Goal: Task Accomplishment & Management: Manage account settings

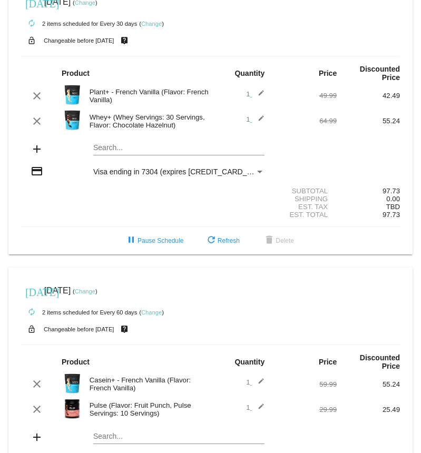
scroll to position [21, 0]
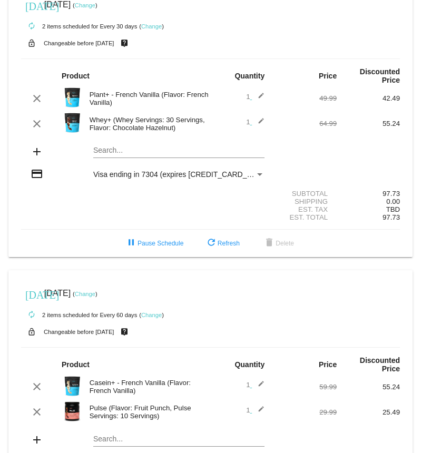
click at [119, 438] on mat-card "[DATE] [DATE] ( Change ) autorenew 2 items scheduled for Every 60 days ( Change…" at bounding box center [210, 408] width 404 height 276
type input "m"
click at [35, 441] on mat-icon "add" at bounding box center [37, 440] width 13 height 13
click at [99, 439] on mat-card "[DATE] [DATE] ( Change ) autorenew 2 items scheduled for Every 60 days ( Change…" at bounding box center [210, 408] width 404 height 276
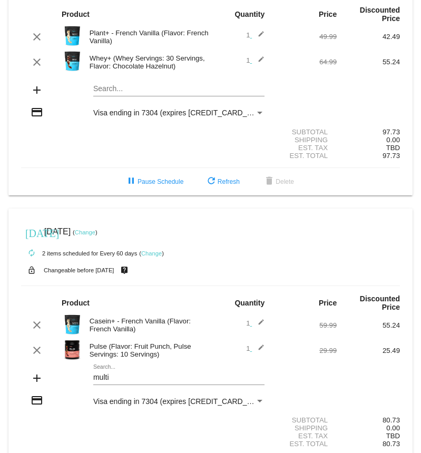
scroll to position [84, 0]
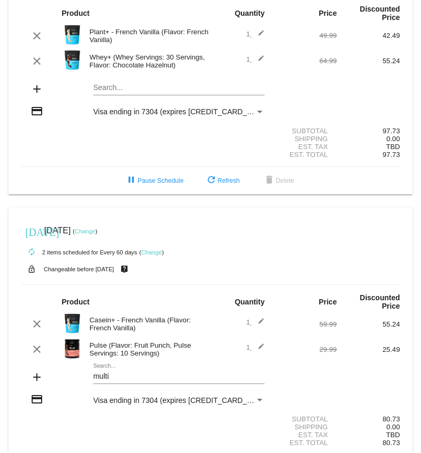
click at [130, 376] on mat-card "[DATE] [DATE] ( Change ) autorenew 2 items scheduled for Every 60 days ( Change…" at bounding box center [210, 346] width 404 height 276
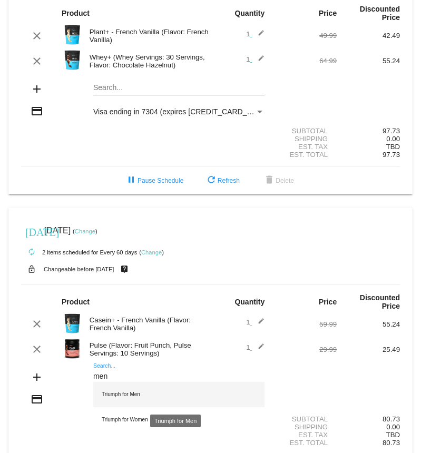
type input "men"
click at [135, 391] on div "Triumph for Men" at bounding box center [178, 394] width 171 height 25
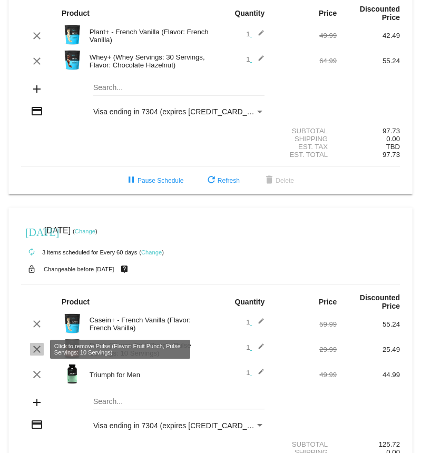
click at [38, 351] on mat-icon "clear" at bounding box center [37, 349] width 13 height 13
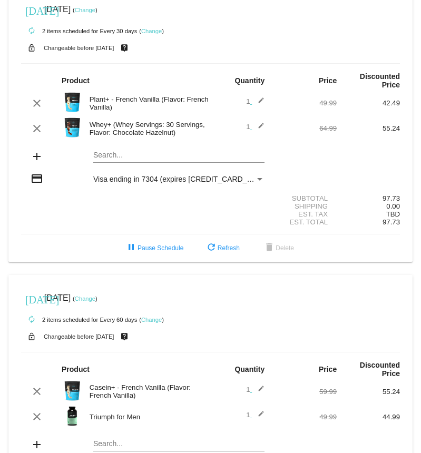
scroll to position [0, 0]
